Goal: Task Accomplishment & Management: Manage account settings

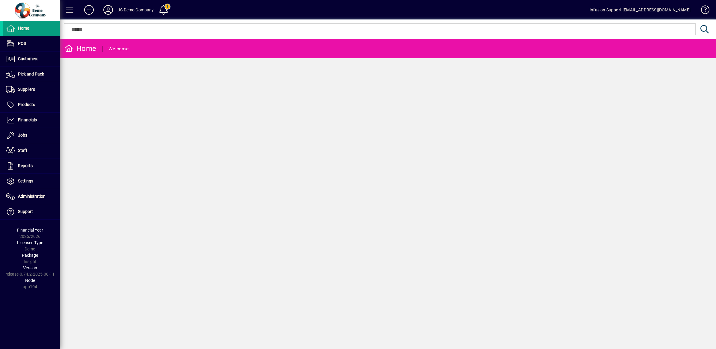
click at [108, 8] on icon at bounding box center [108, 10] width 12 height 10
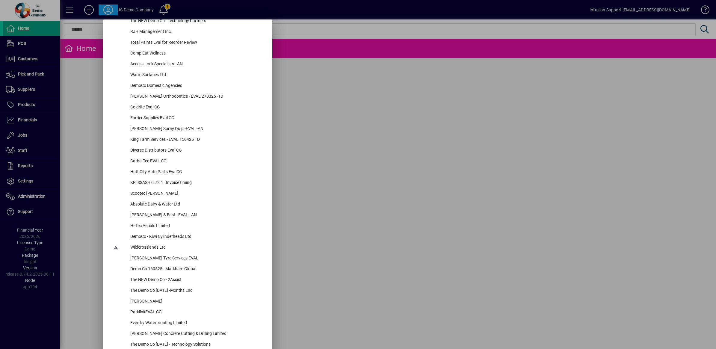
scroll to position [2655, 0]
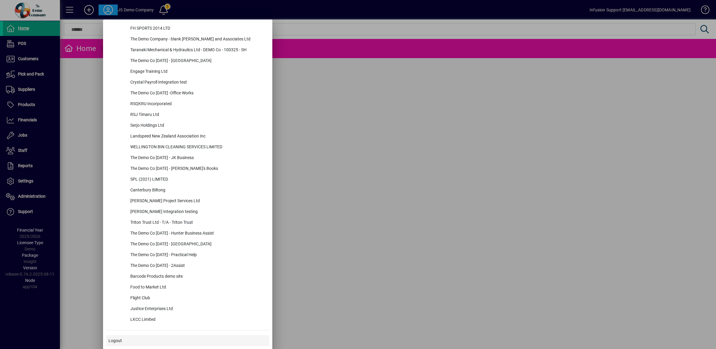
click at [120, 340] on span "Logout" at bounding box center [114, 340] width 13 height 6
